Goal: Information Seeking & Learning: Learn about a topic

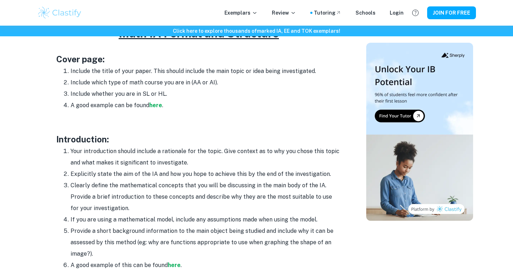
scroll to position [388, 0]
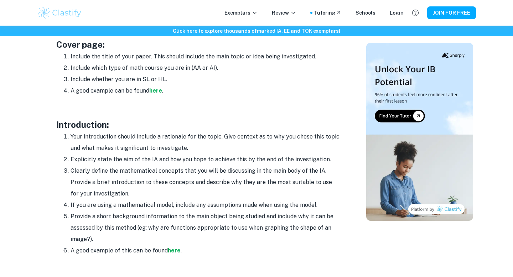
click at [160, 88] on strong "here" at bounding box center [155, 90] width 13 height 7
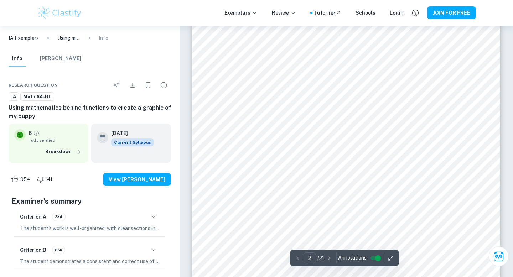
scroll to position [508, 0]
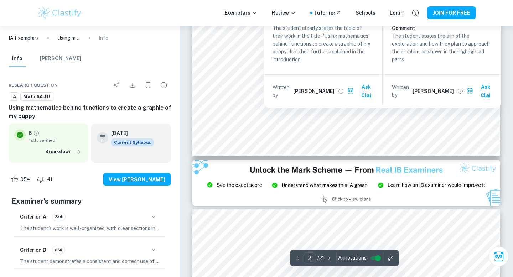
type input "3"
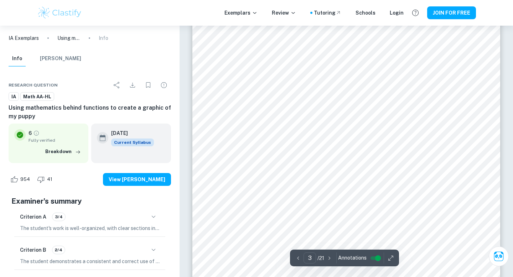
scroll to position [1167, 0]
